Goal: Task Accomplishment & Management: Manage account settings

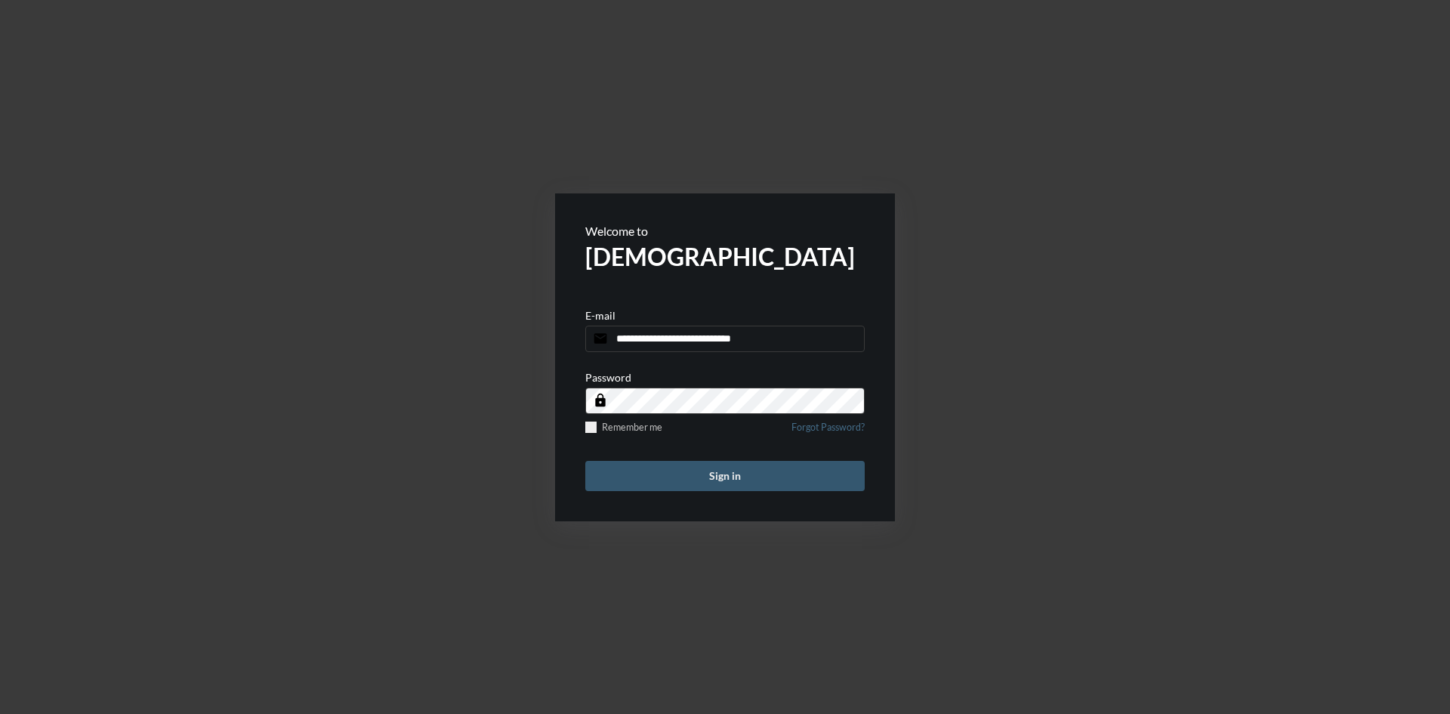
click at [720, 477] on button "Sign in" at bounding box center [724, 476] width 279 height 30
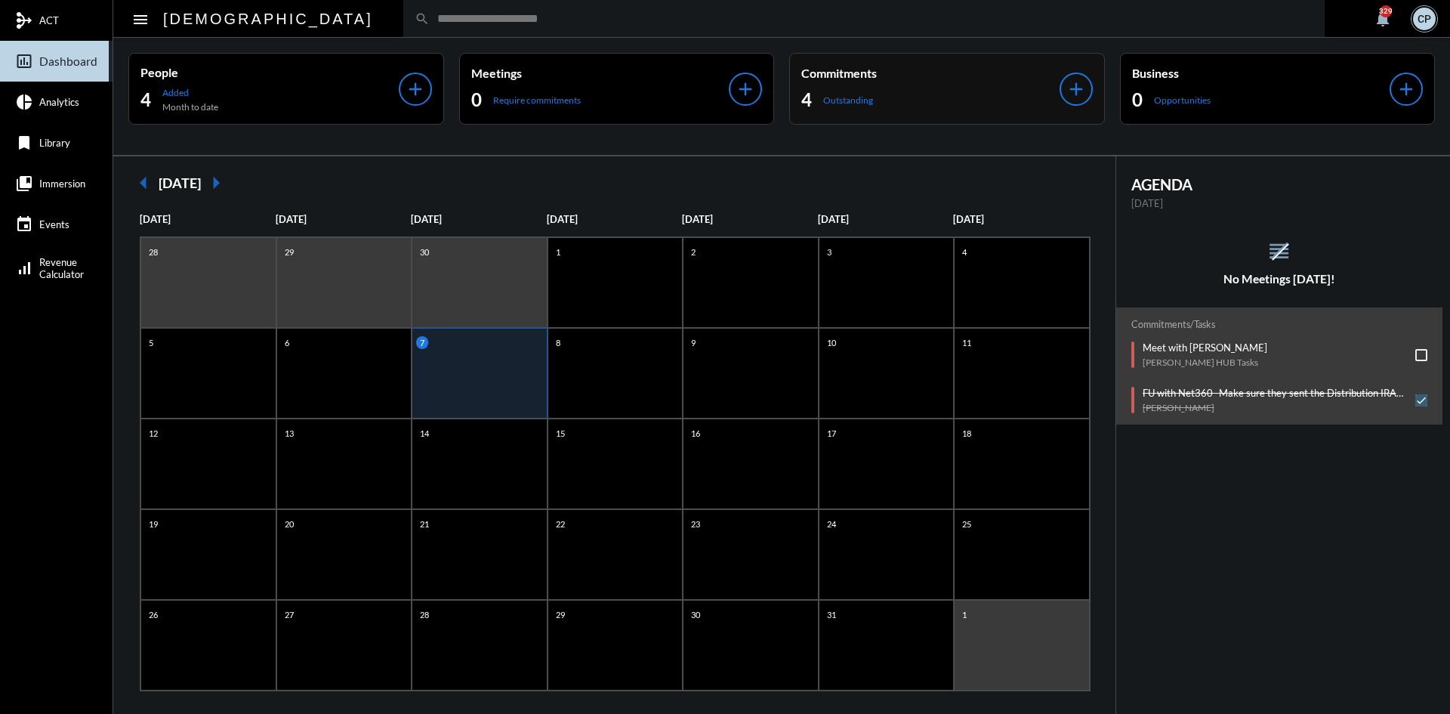
click at [945, 90] on div "4 Outstanding" at bounding box center [930, 100] width 258 height 24
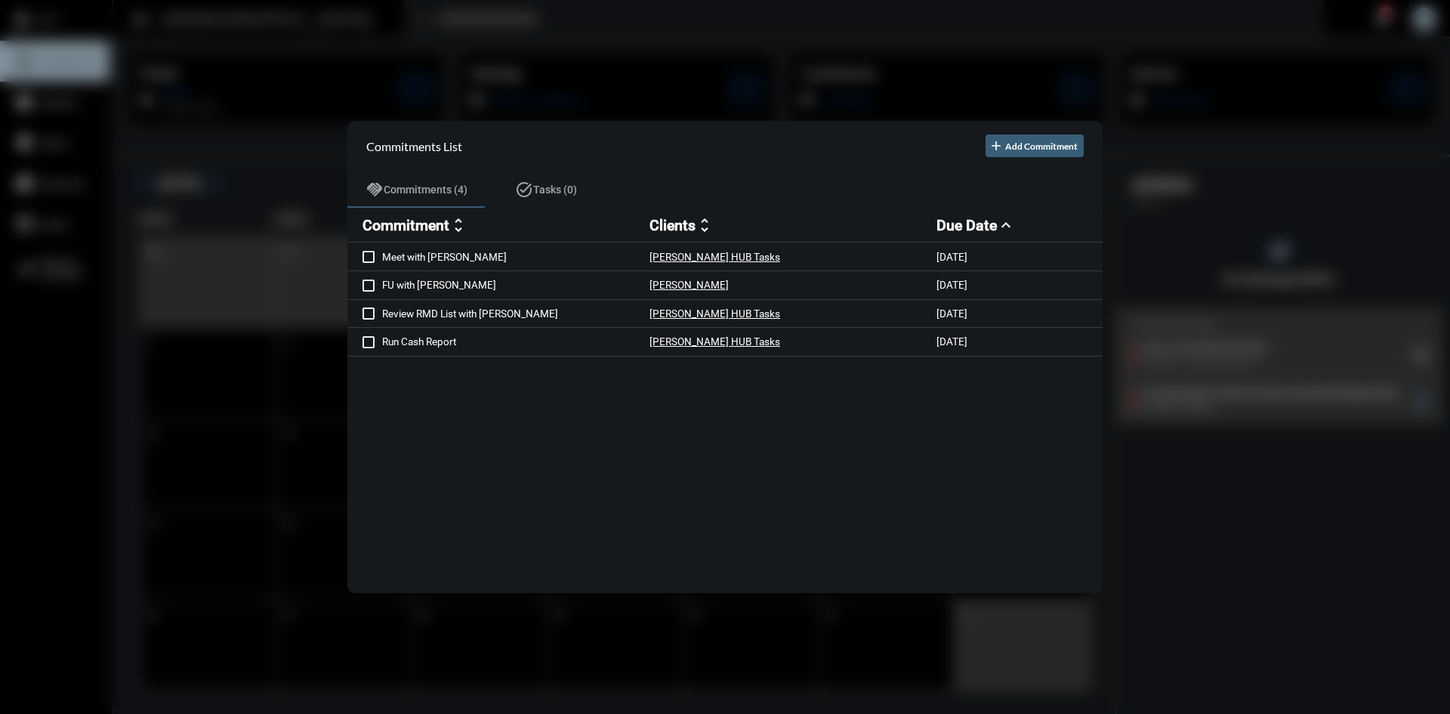
click at [579, 60] on div at bounding box center [725, 357] width 1450 height 714
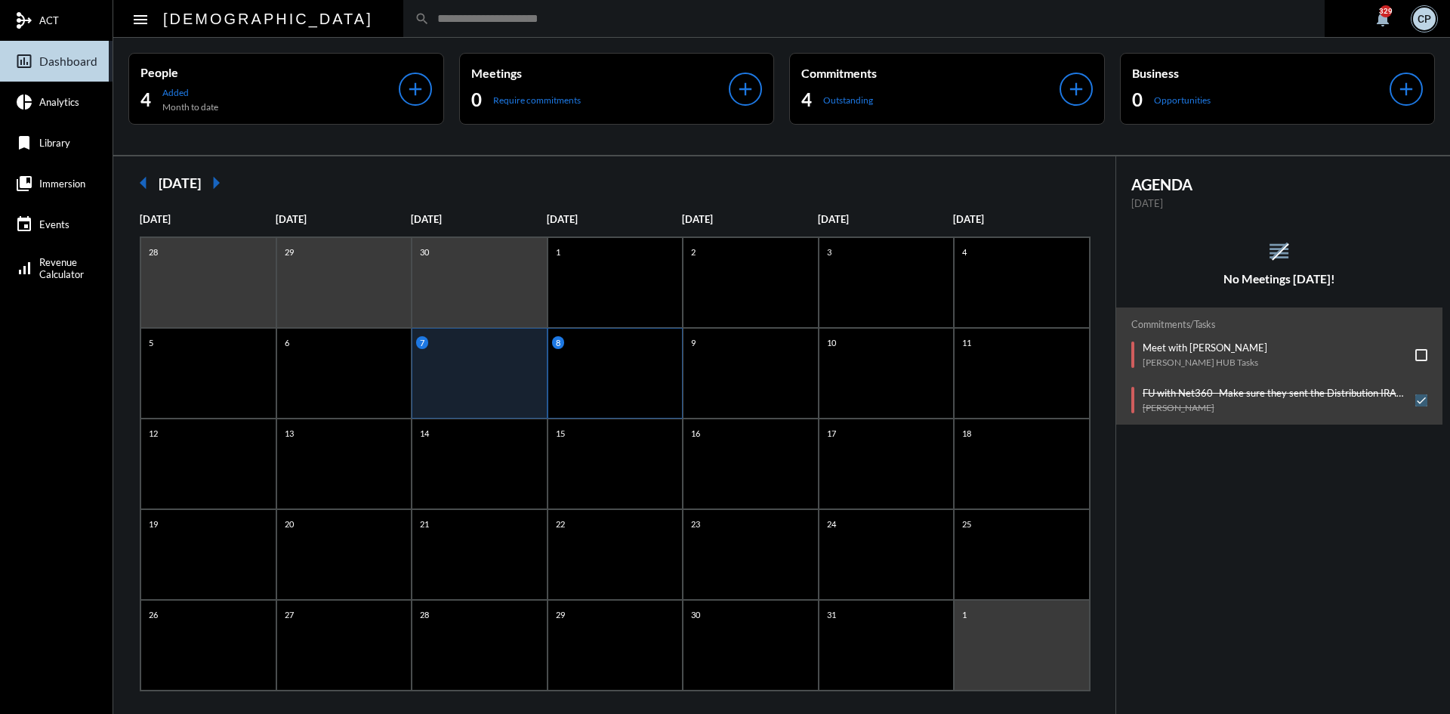
click at [575, 365] on div "8" at bounding box center [616, 373] width 136 height 91
